Goal: Information Seeking & Learning: Learn about a topic

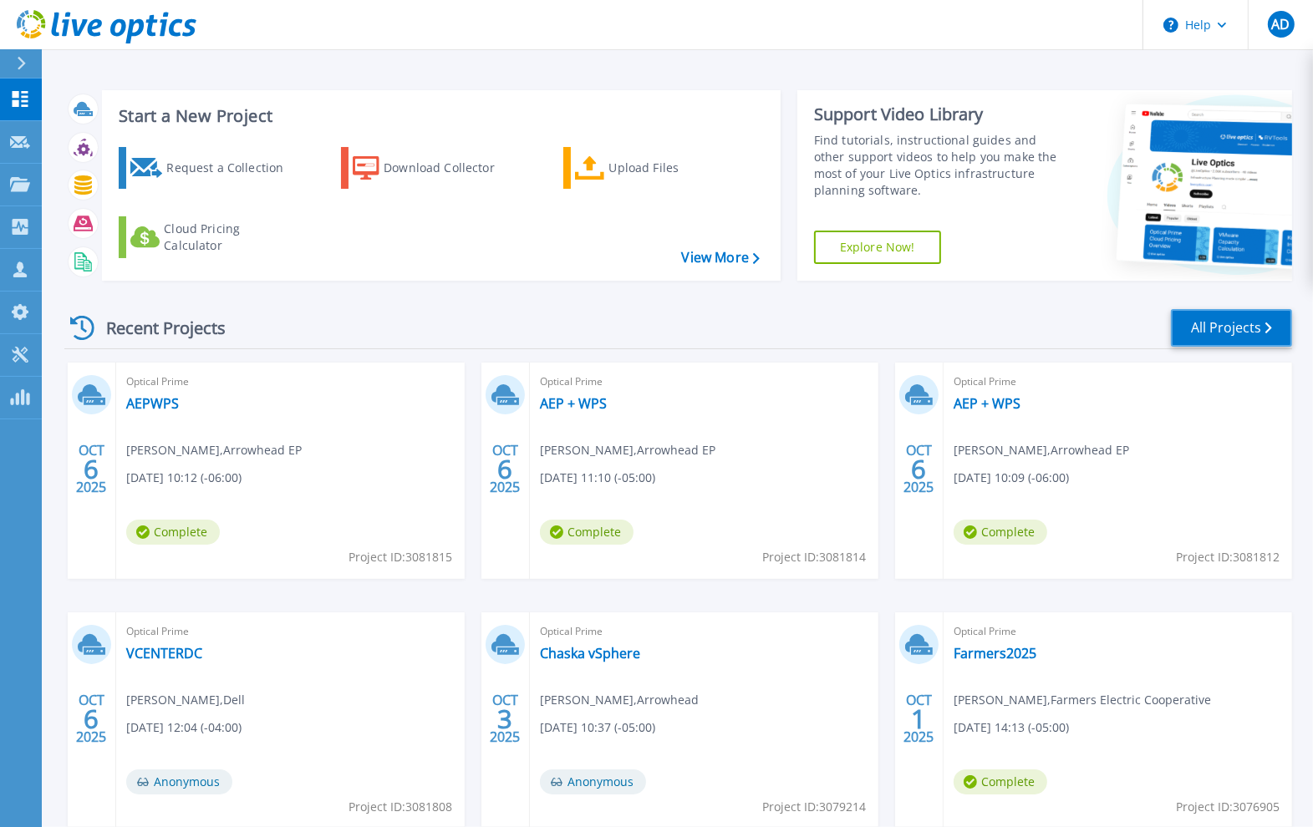
click at [1239, 331] on link "All Projects" at bounding box center [1231, 328] width 121 height 38
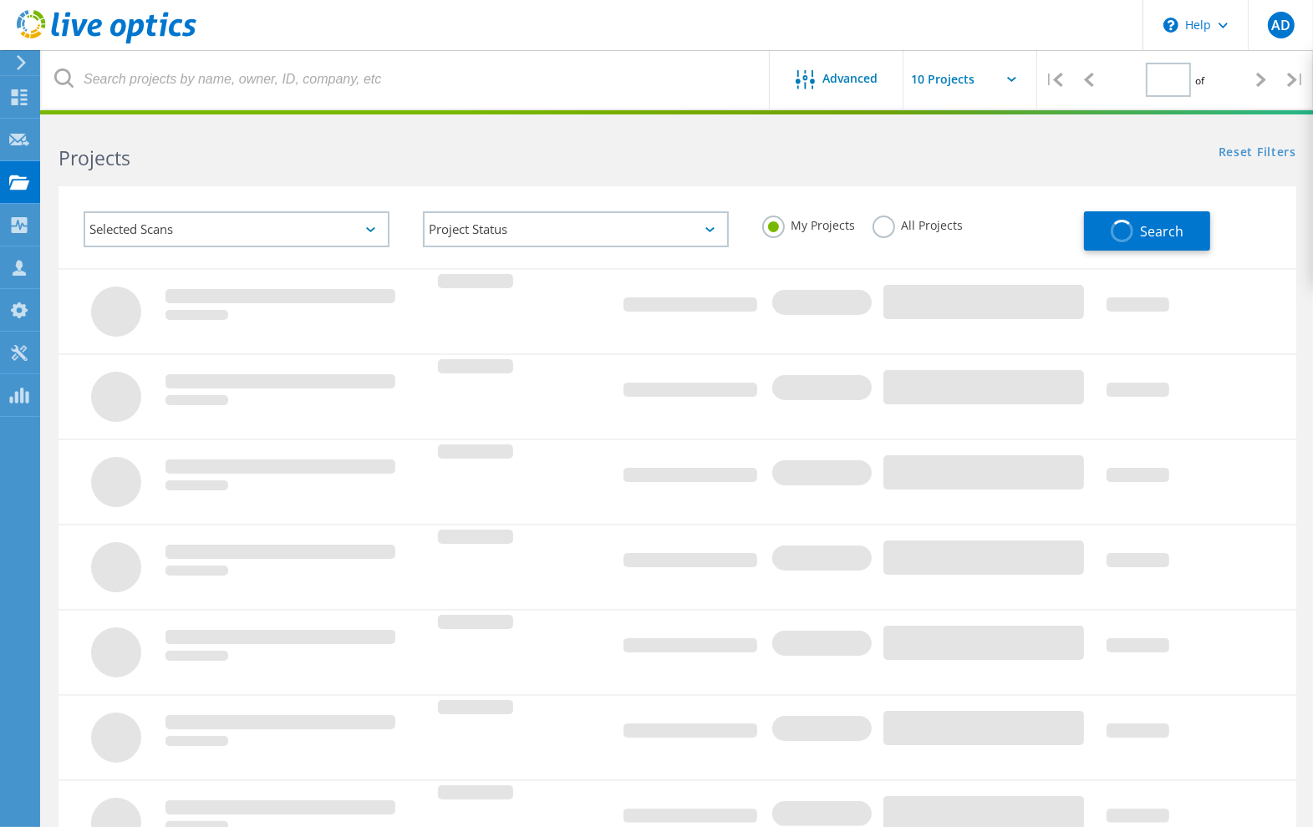
type input "1"
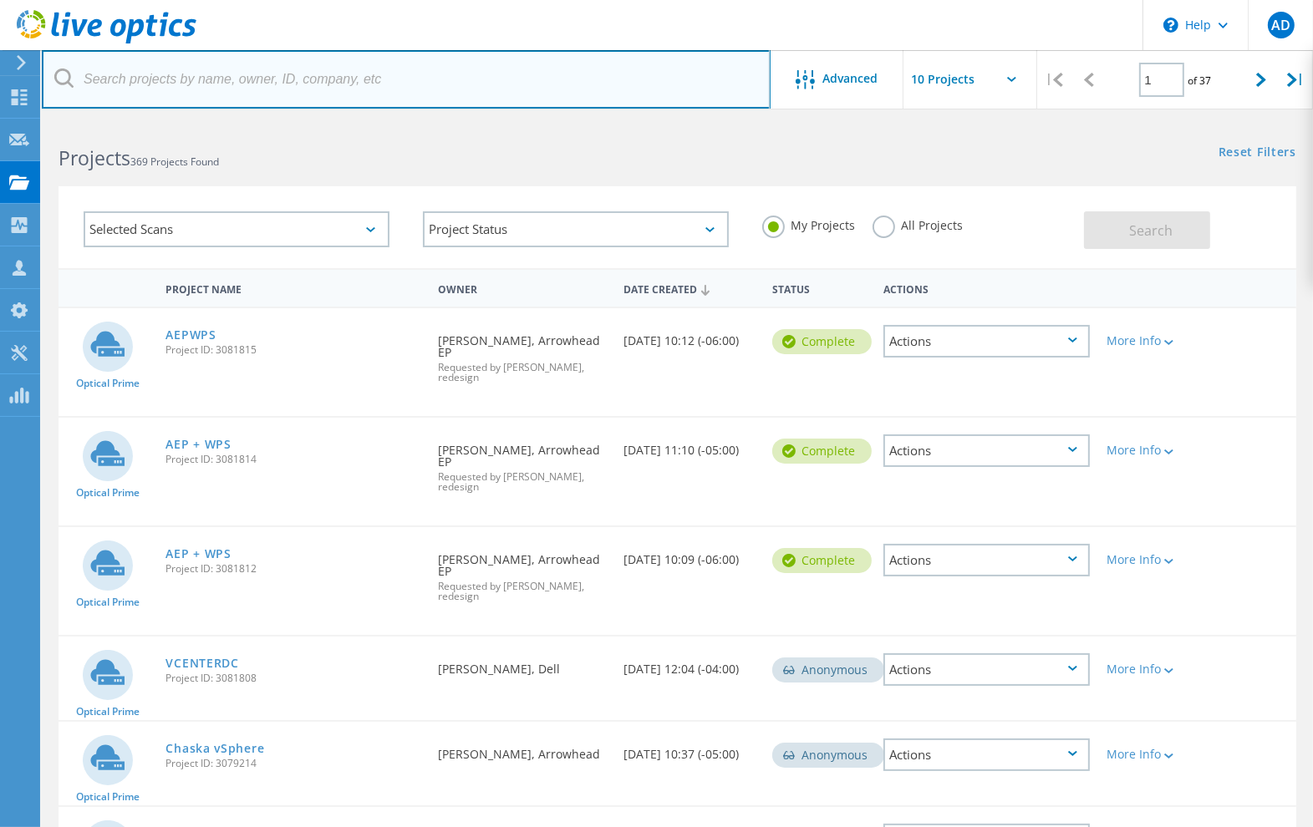
click at [203, 88] on input "text" at bounding box center [406, 79] width 729 height 59
type input "grasp"
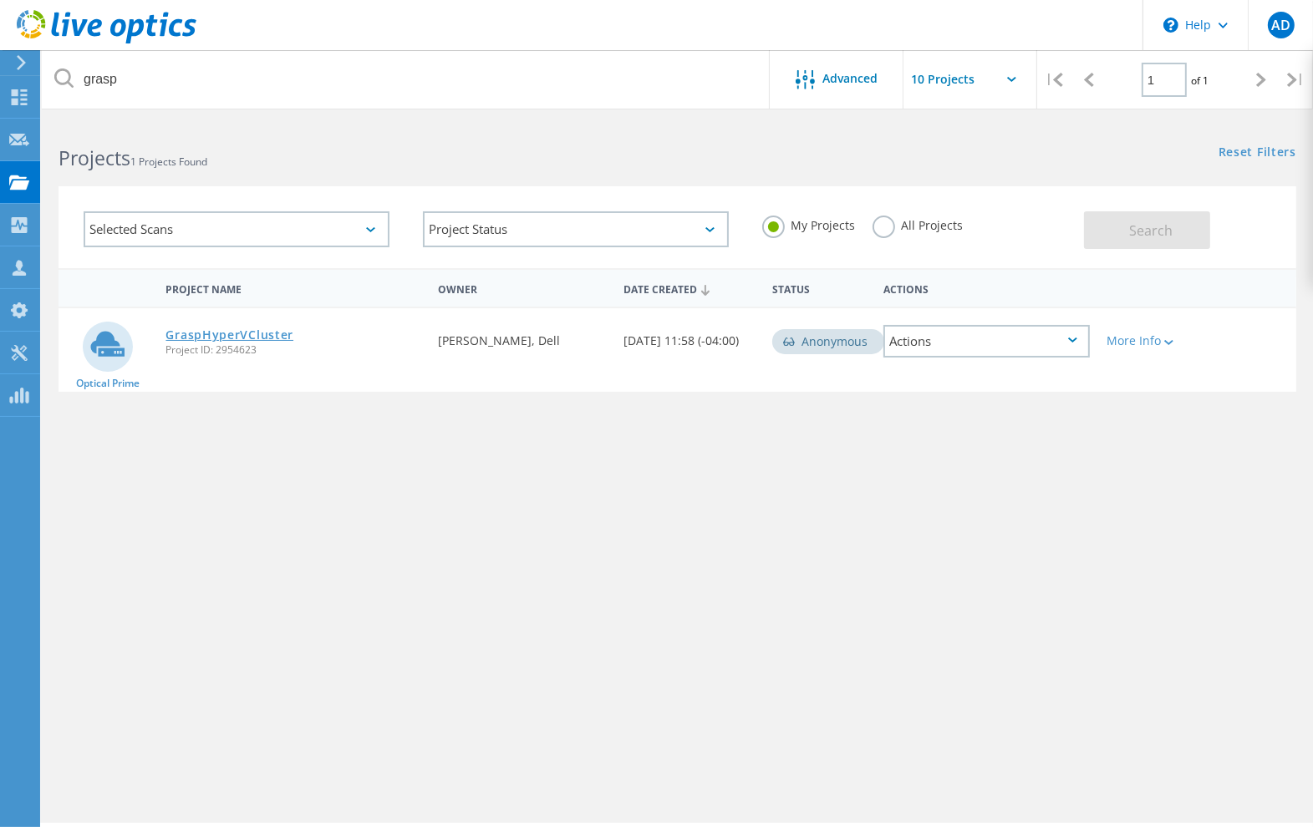
click at [244, 329] on link "GraspHyperVCluster" at bounding box center [229, 335] width 128 height 12
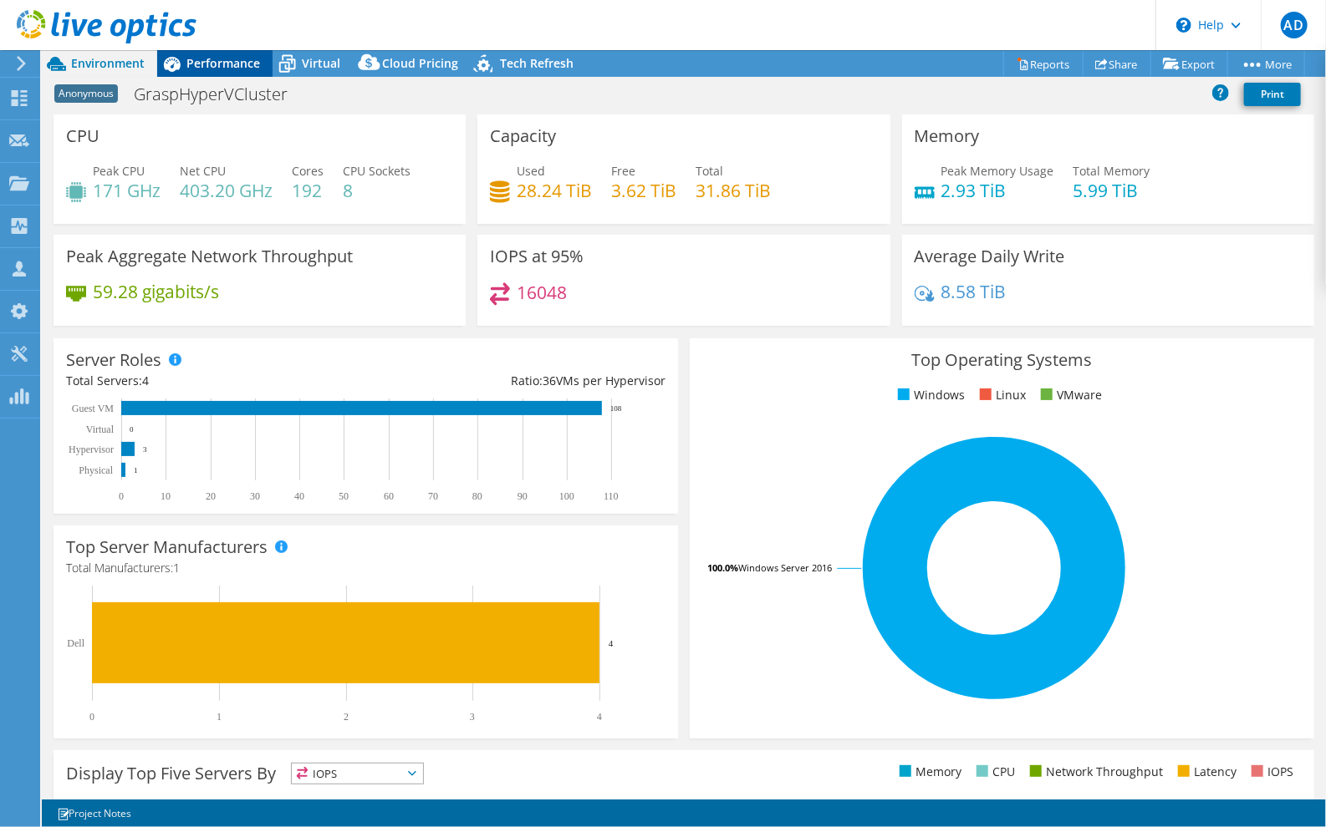
click at [214, 59] on span "Performance" at bounding box center [223, 63] width 74 height 16
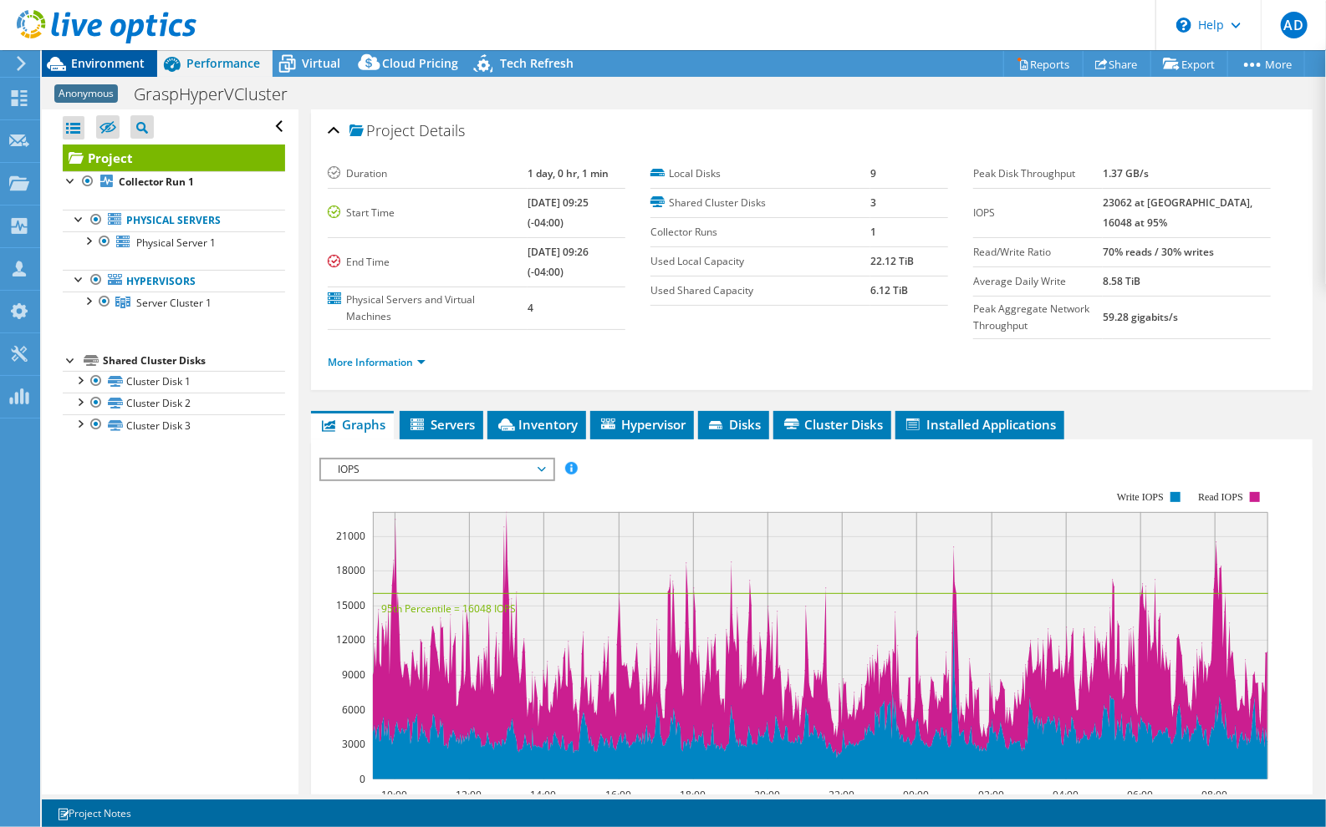
click at [107, 65] on span "Environment" at bounding box center [108, 63] width 74 height 16
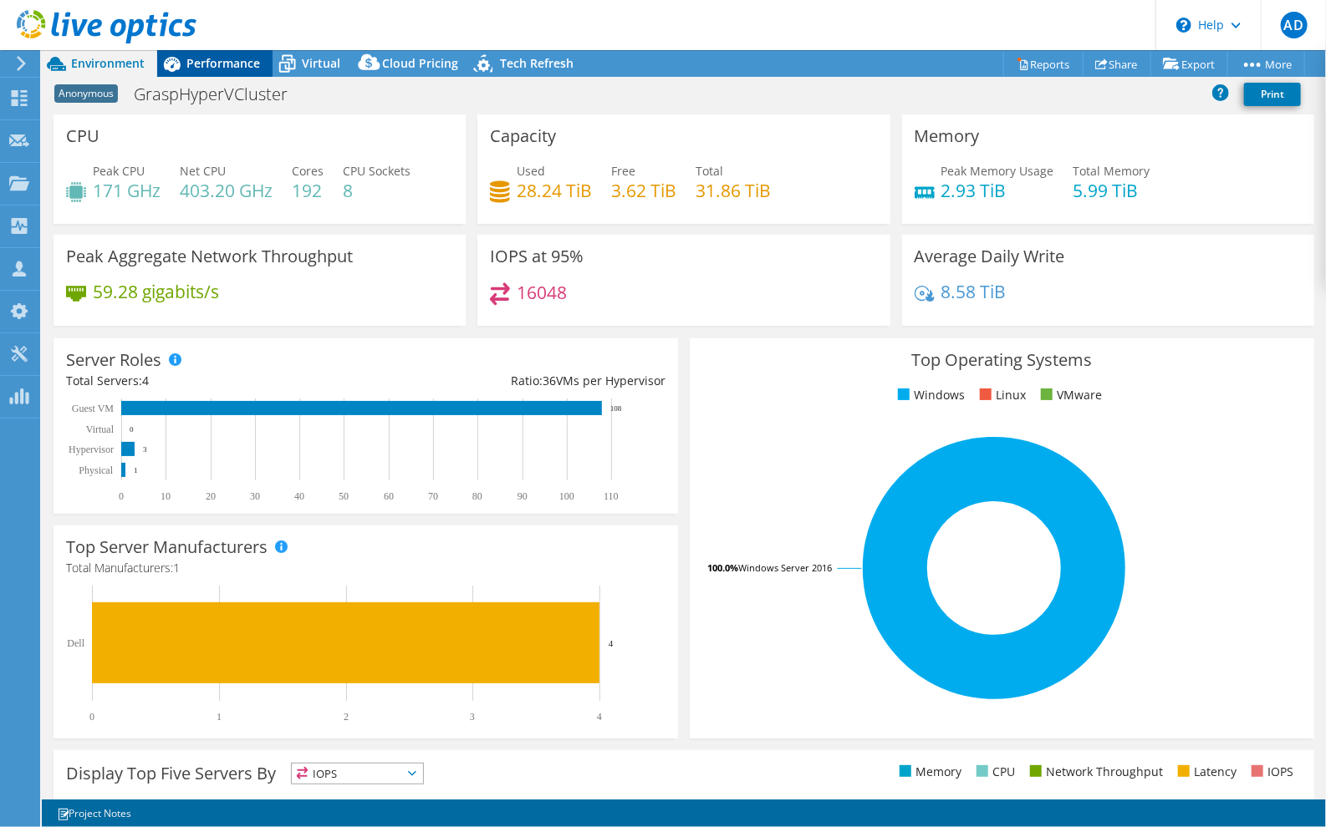
click at [207, 64] on span "Performance" at bounding box center [223, 63] width 74 height 16
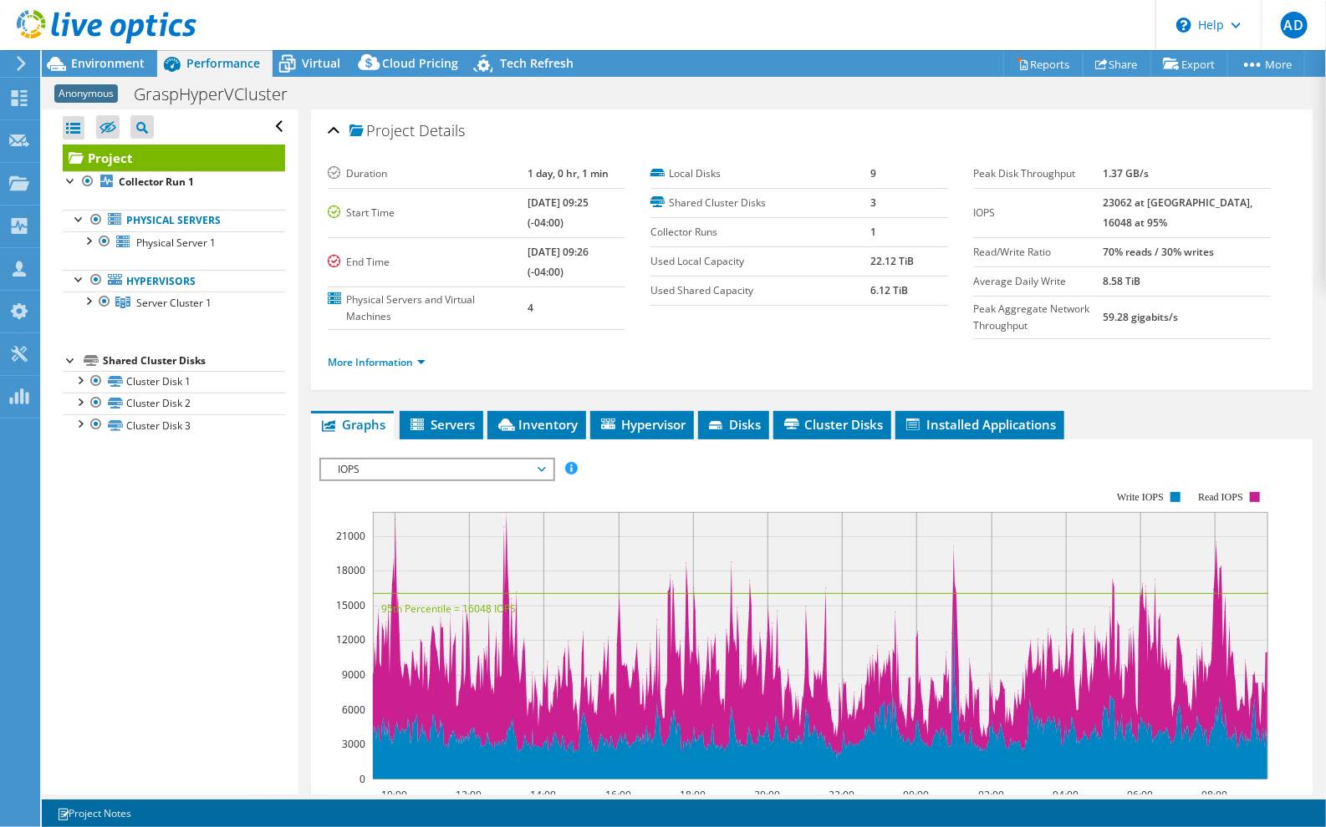
click at [518, 358] on ul "More Information" at bounding box center [812, 360] width 968 height 23
click at [393, 466] on span "IOPS" at bounding box center [436, 470] width 215 height 20
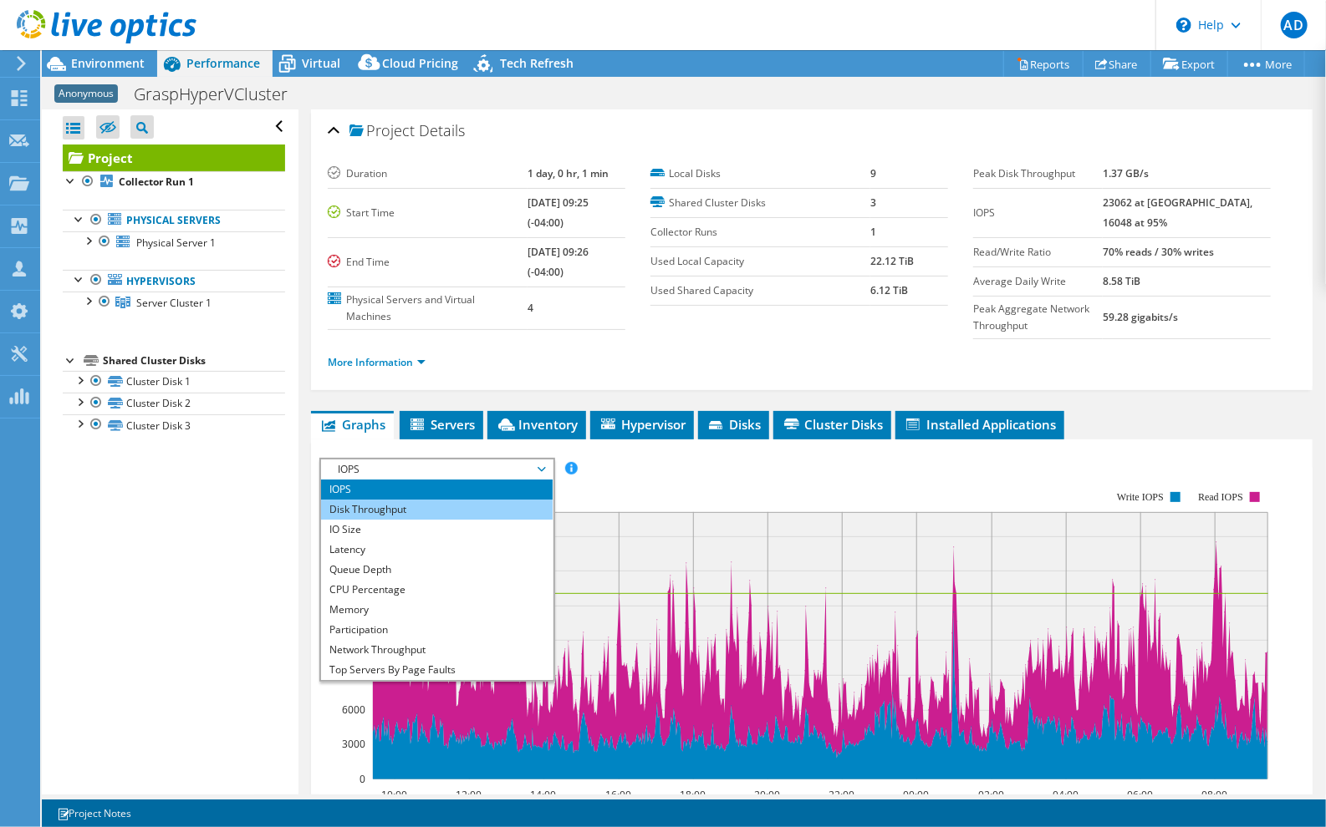
click at [392, 509] on li "Disk Throughput" at bounding box center [437, 510] width 232 height 20
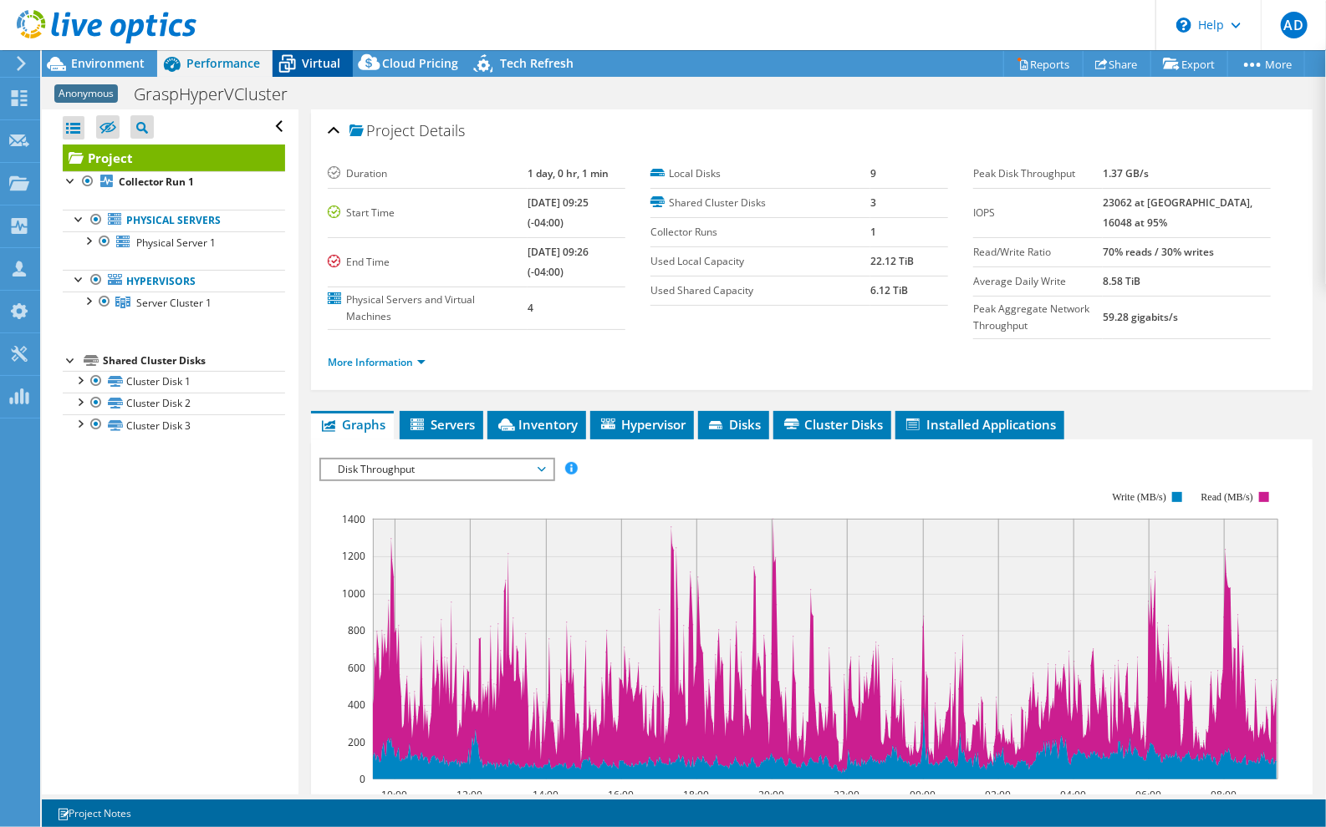
click at [313, 59] on span "Virtual" at bounding box center [321, 63] width 38 height 16
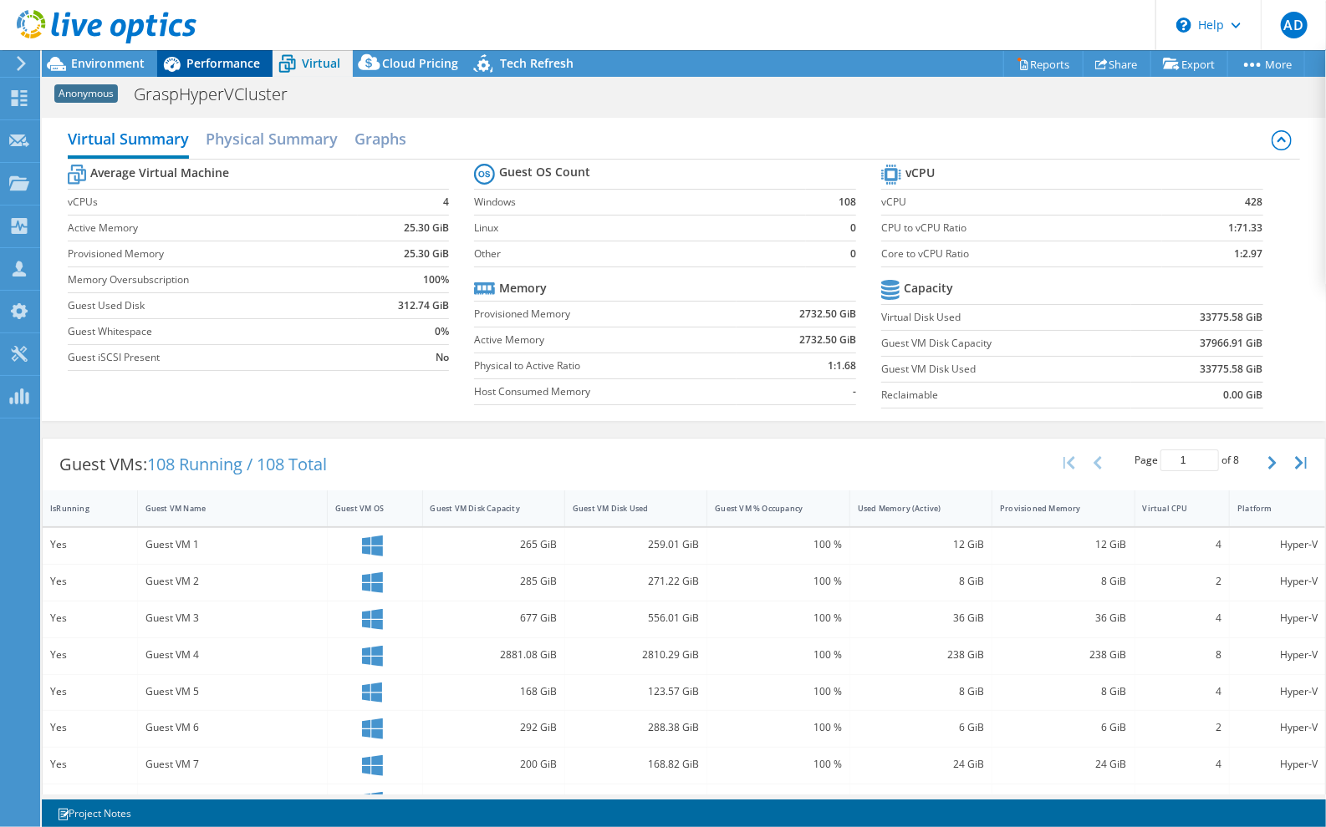
click at [234, 66] on span "Performance" at bounding box center [223, 63] width 74 height 16
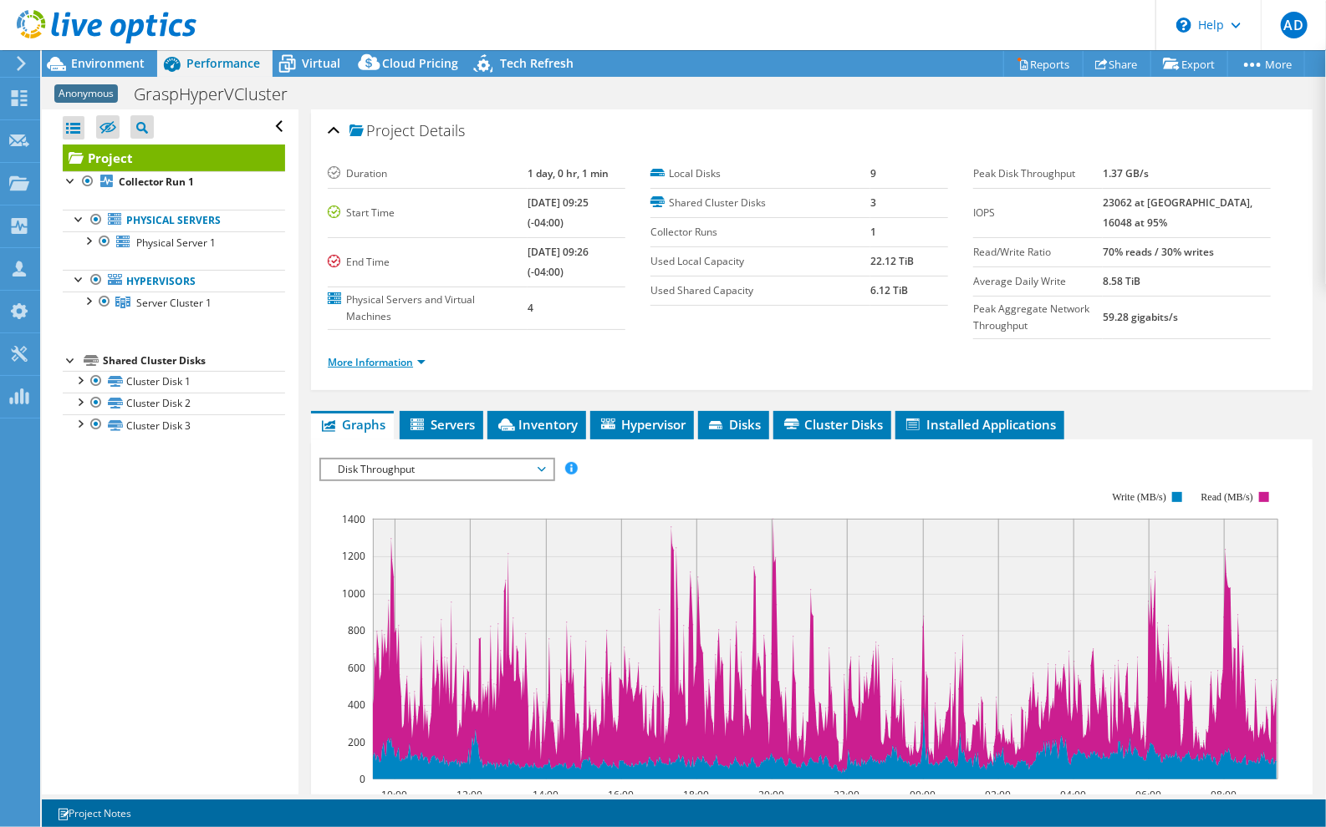
click at [374, 365] on li "More Information" at bounding box center [382, 363] width 108 height 18
click at [371, 358] on link "More Information" at bounding box center [377, 362] width 98 height 14
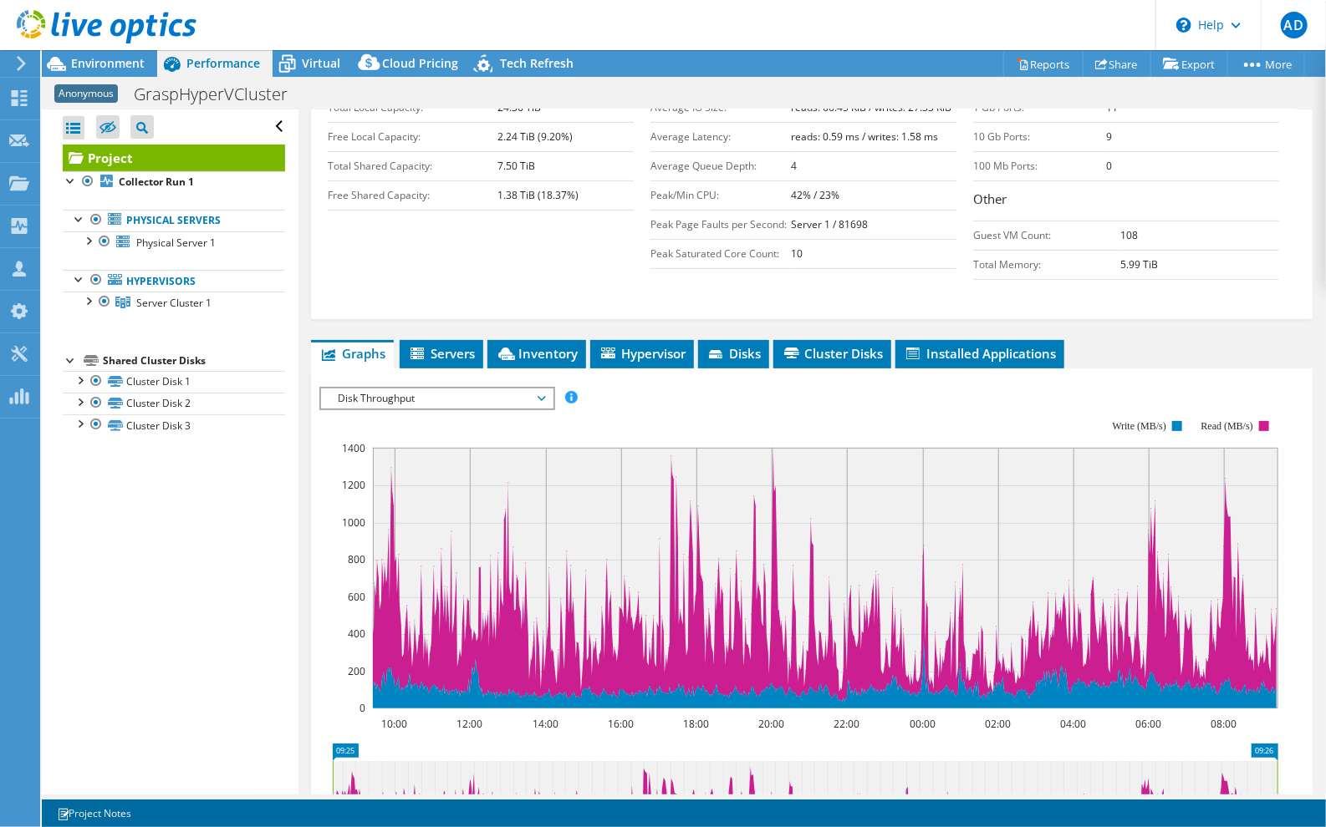
scroll to position [334, 0]
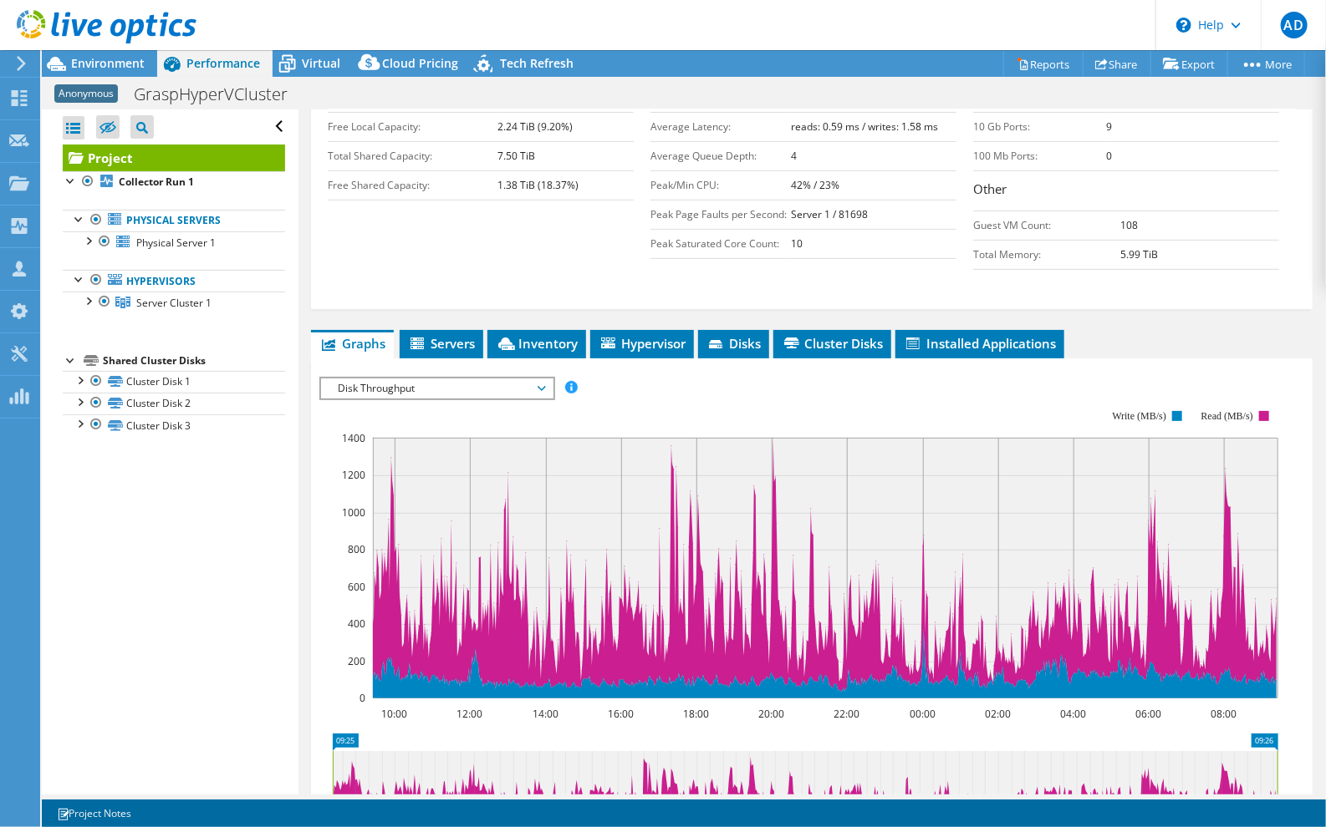
click at [512, 369] on div "IOPS Disk Throughput IO Size Latency Queue Depth CPU Percentage Memory Page Fau…" at bounding box center [811, 658] width 985 height 579
click at [509, 379] on span "Disk Throughput" at bounding box center [436, 389] width 215 height 20
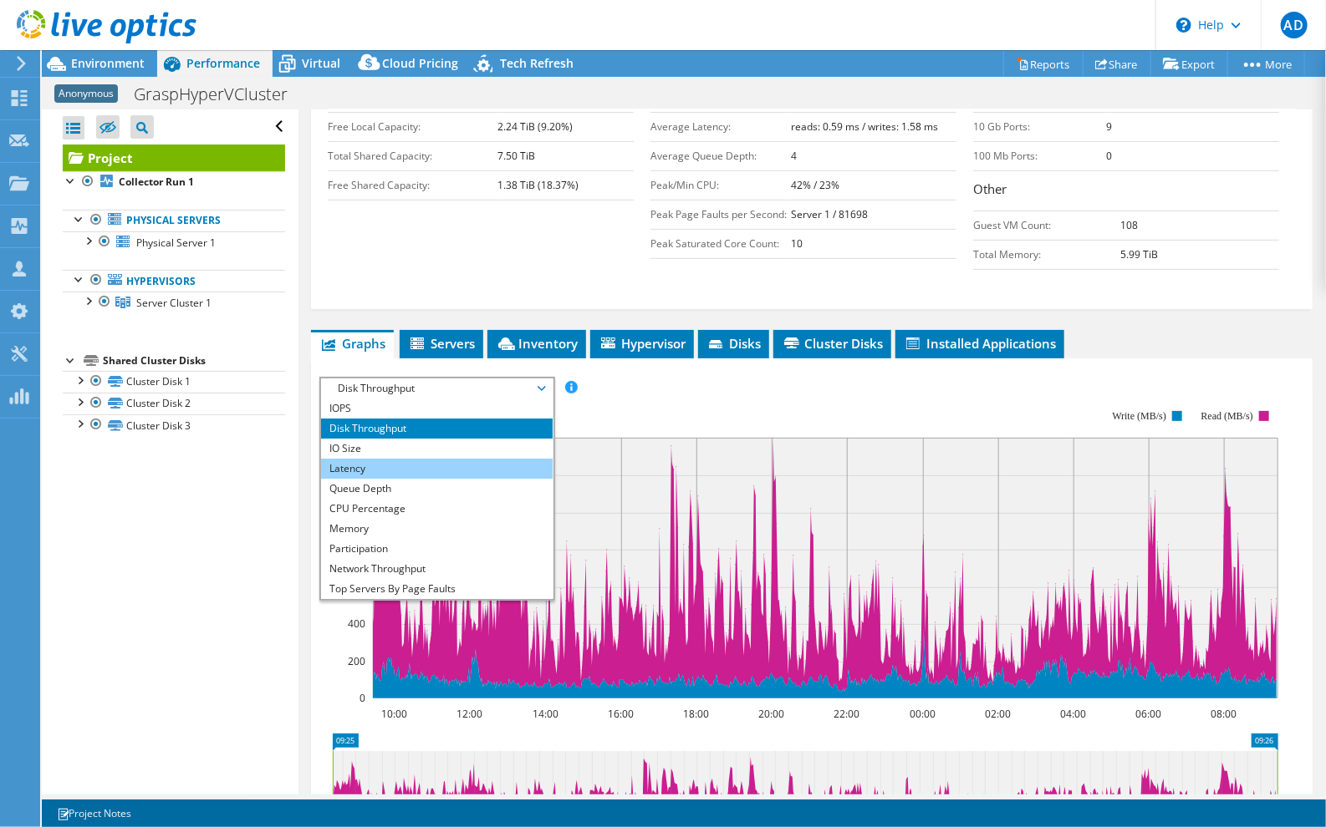
click at [425, 462] on li "Latency" at bounding box center [437, 469] width 232 height 20
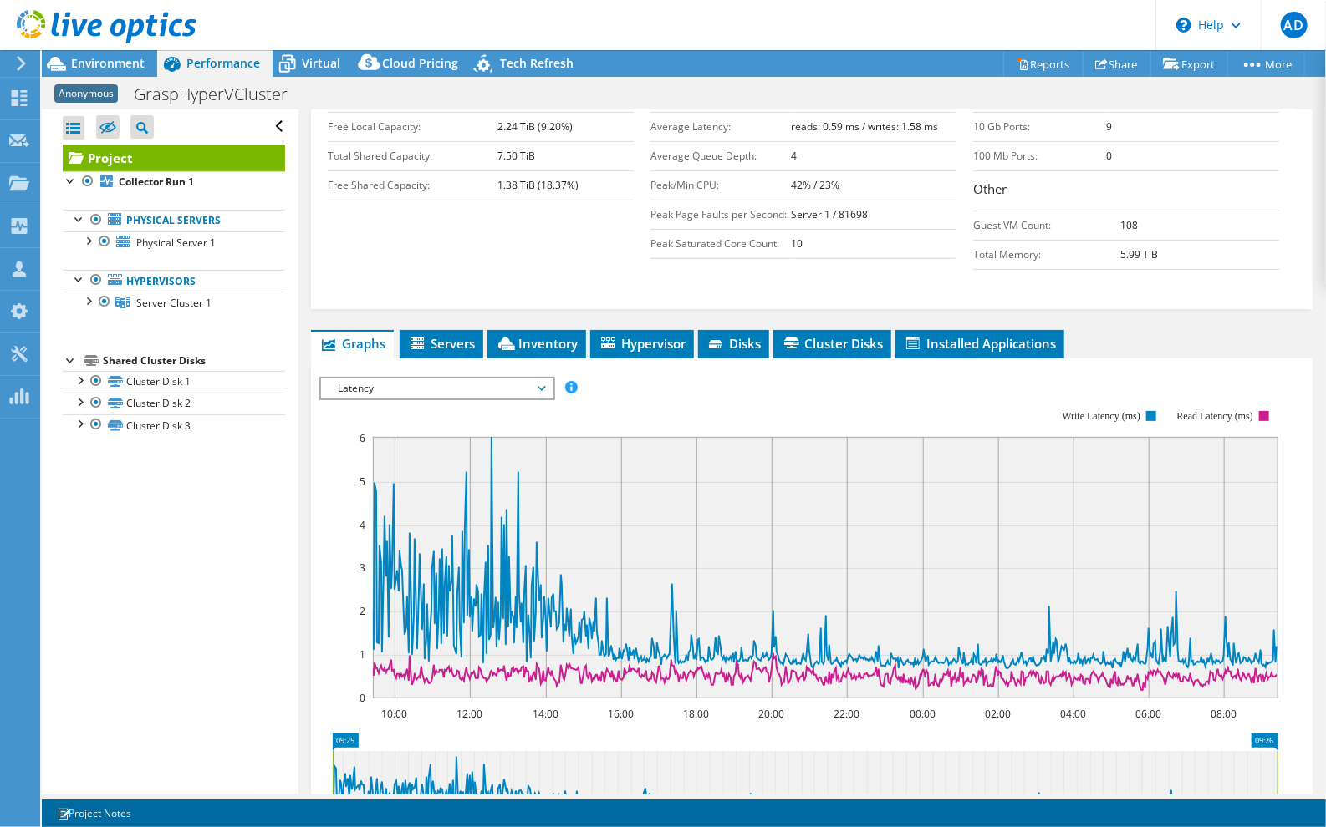
click at [622, 412] on rect at bounding box center [798, 554] width 959 height 334
